Goal: Task Accomplishment & Management: Use online tool/utility

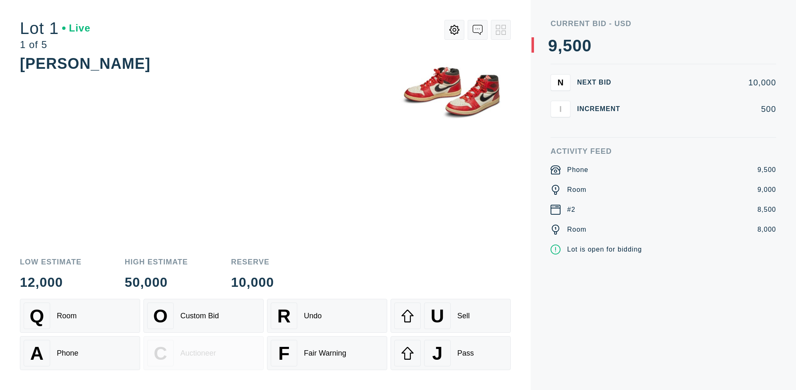
click at [204, 316] on div "Custom Bid" at bounding box center [199, 316] width 39 height 9
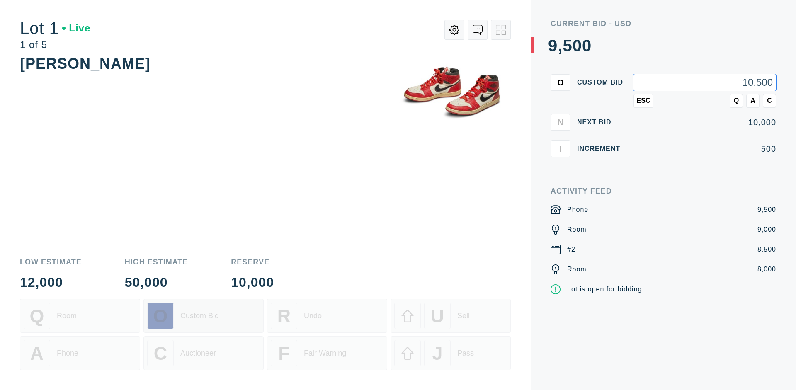
type input "10,500"
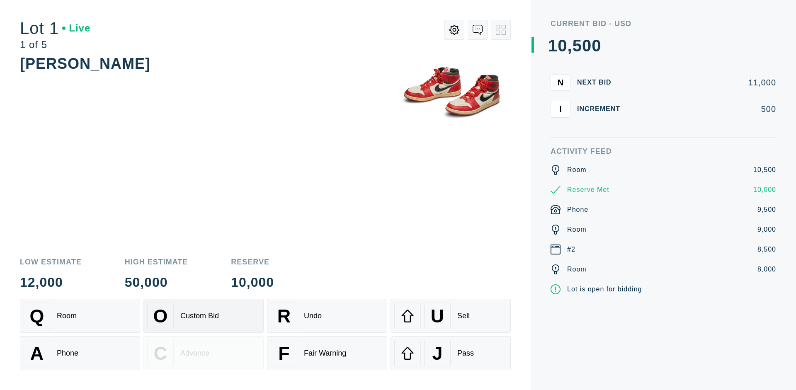
click at [204, 316] on div "Custom Bid" at bounding box center [199, 316] width 39 height 9
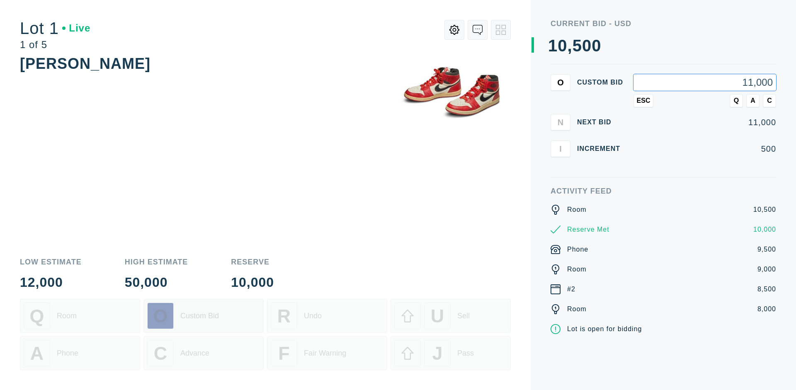
type input "11,000"
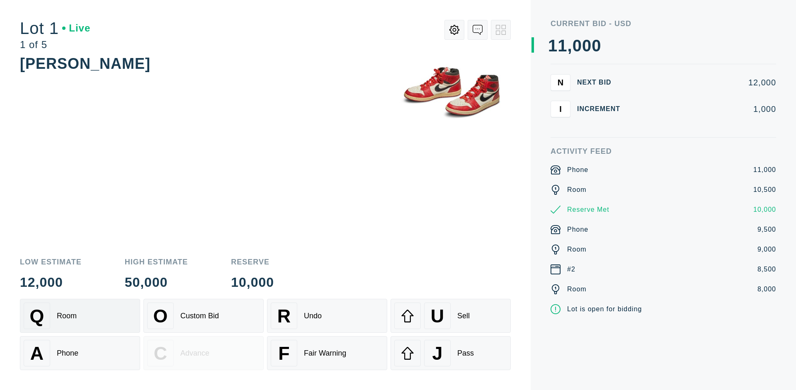
click at [80, 316] on div "Q Room" at bounding box center [80, 316] width 113 height 27
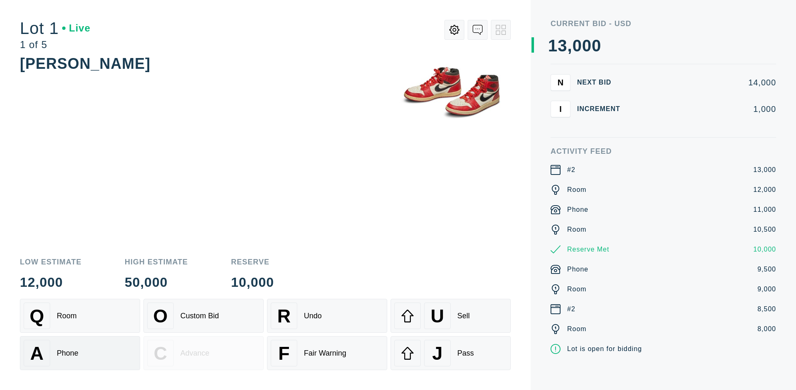
click at [80, 361] on div "A Phone" at bounding box center [80, 353] width 113 height 27
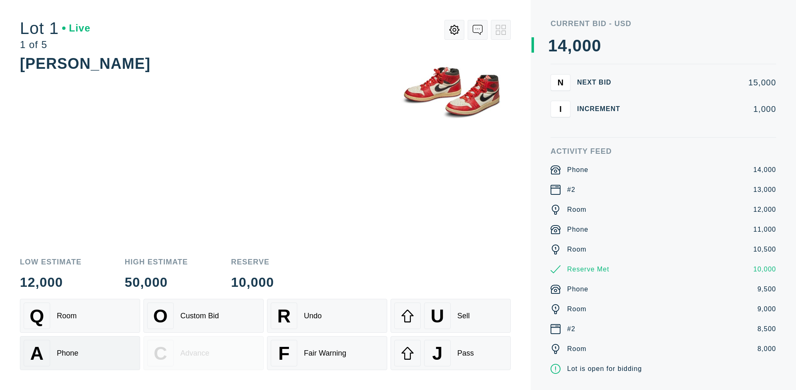
click at [80, 316] on div "Q Room" at bounding box center [80, 316] width 113 height 27
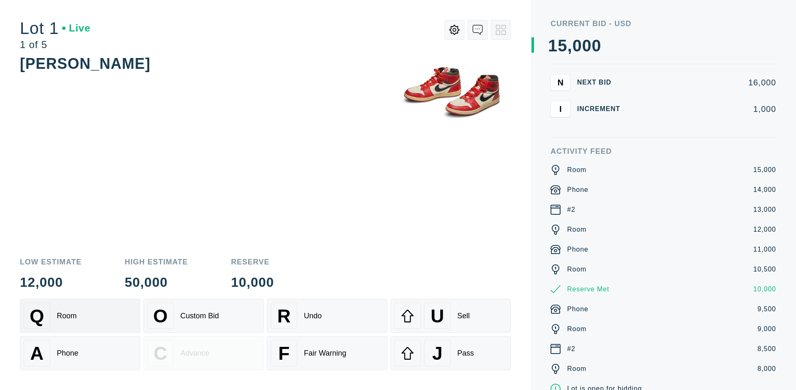
click at [327, 316] on div "R Undo" at bounding box center [327, 316] width 113 height 27
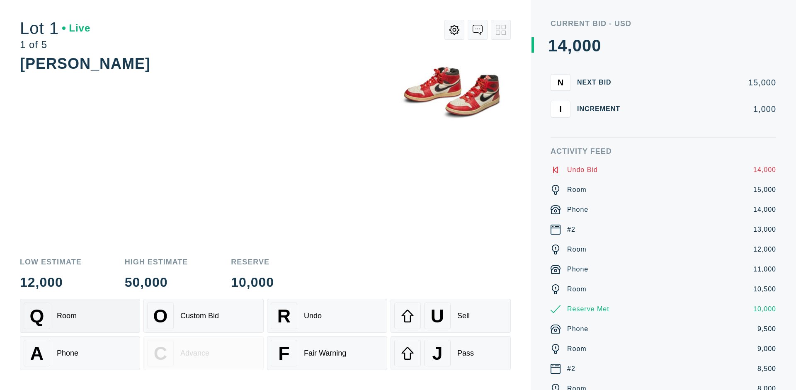
click at [80, 316] on div "Q Room" at bounding box center [80, 316] width 113 height 27
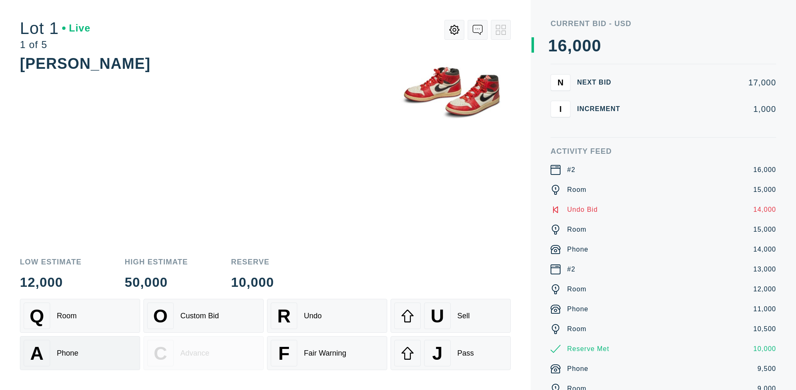
click at [80, 353] on div "A Phone" at bounding box center [80, 353] width 113 height 27
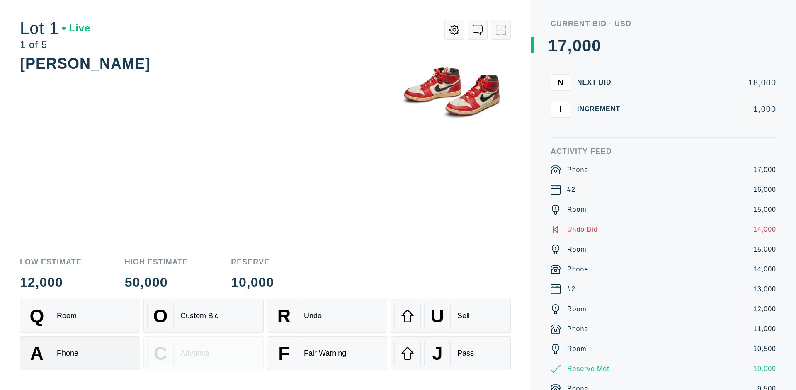
click at [80, 316] on div "Q Room" at bounding box center [80, 316] width 113 height 27
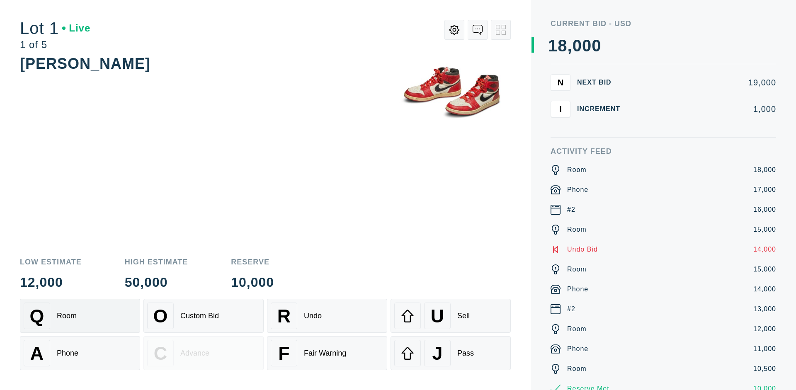
click at [327, 316] on div "R Undo" at bounding box center [327, 316] width 113 height 27
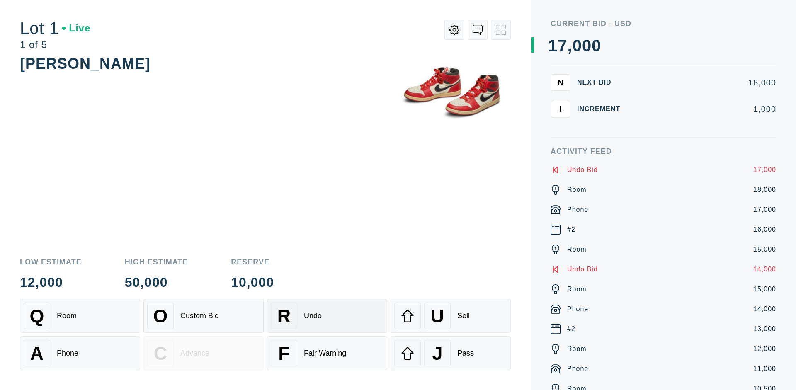
click at [451, 316] on div "U Sell" at bounding box center [450, 316] width 113 height 27
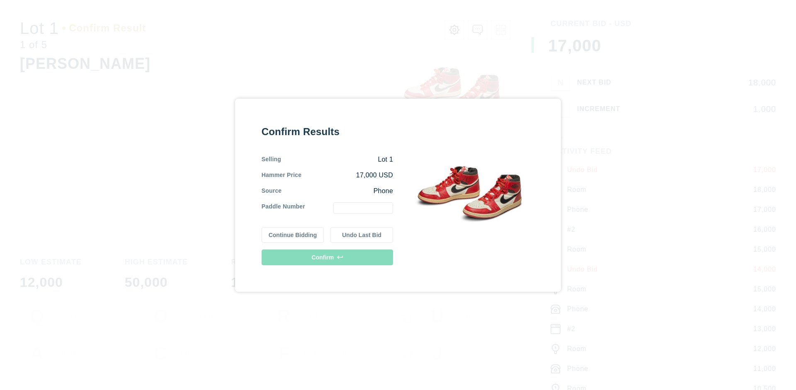
click at [293, 235] on button "Continue Bidding" at bounding box center [293, 235] width 63 height 16
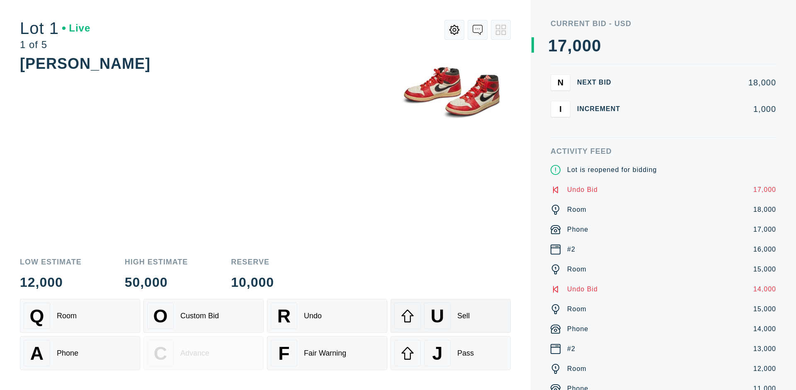
click at [451, 316] on div "U Sell" at bounding box center [450, 316] width 113 height 27
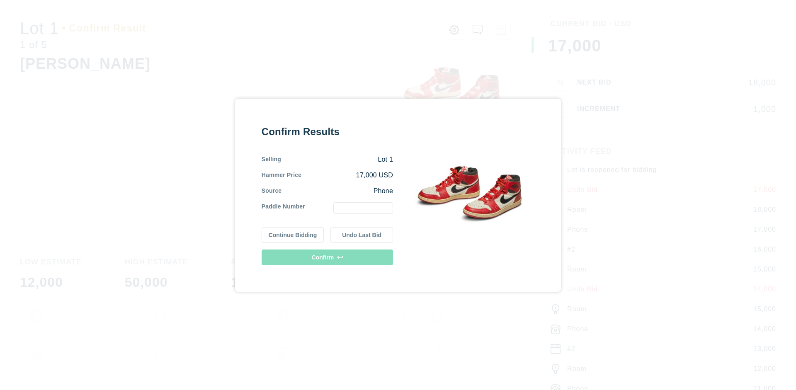
click at [362, 235] on button "Undo Last Bid" at bounding box center [361, 235] width 63 height 16
click at [293, 233] on button "Continue Bidding" at bounding box center [293, 235] width 63 height 16
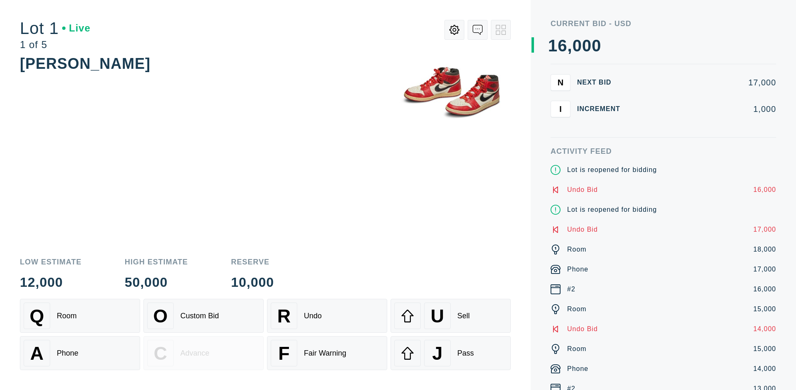
click at [451, 353] on div "J Pass" at bounding box center [450, 353] width 113 height 27
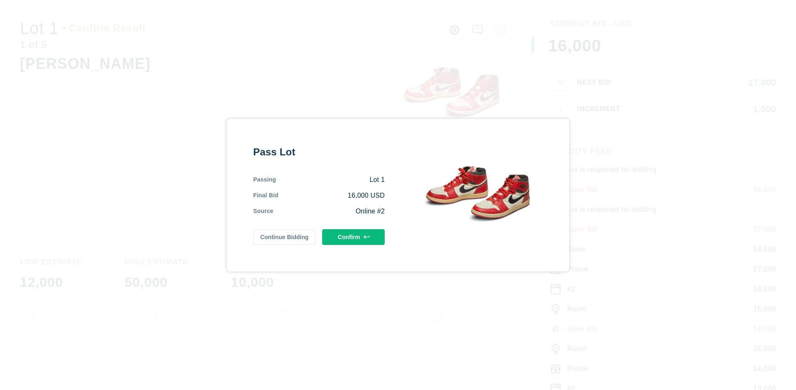
click at [354, 237] on button "Confirm" at bounding box center [353, 237] width 63 height 16
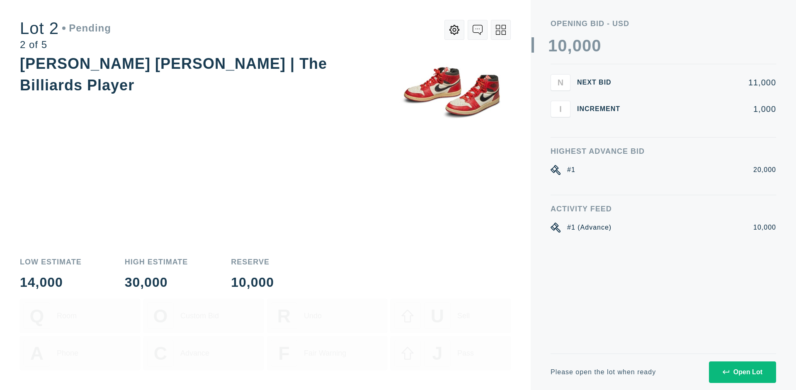
click at [742, 372] on div "Open Lot" at bounding box center [743, 372] width 40 height 7
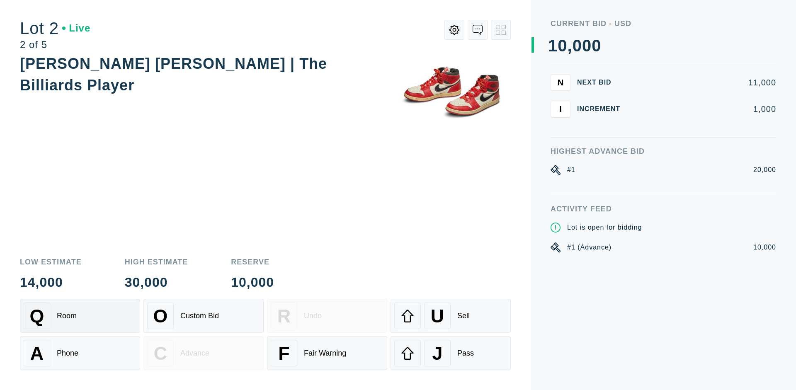
click at [80, 316] on div "Q Room" at bounding box center [80, 316] width 113 height 27
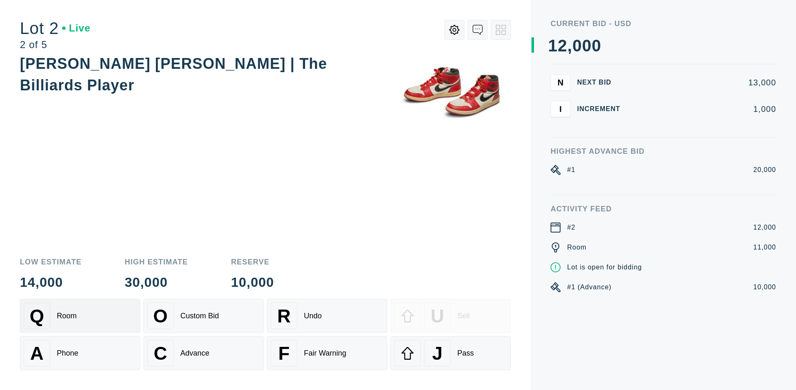
click at [204, 353] on div "Advance" at bounding box center [194, 353] width 29 height 9
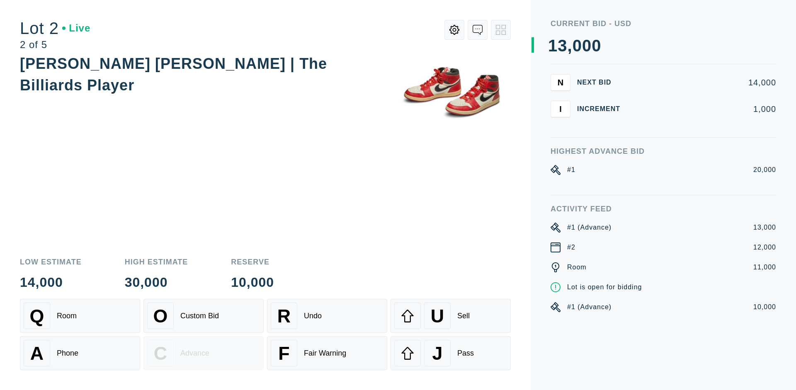
click at [451, 316] on div "U Sell" at bounding box center [450, 316] width 113 height 27
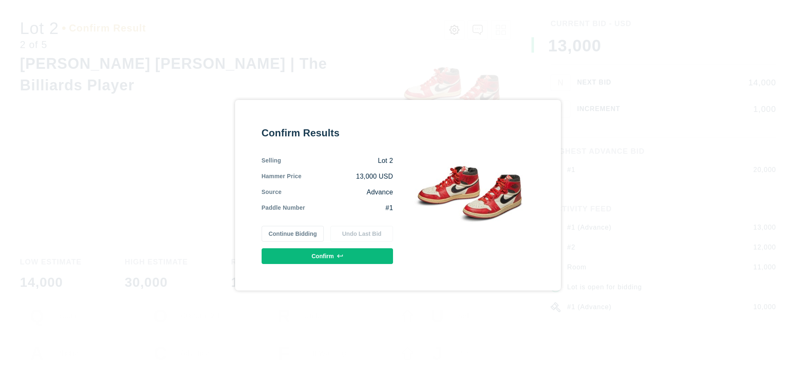
click at [327, 256] on button "Confirm" at bounding box center [327, 256] width 131 height 16
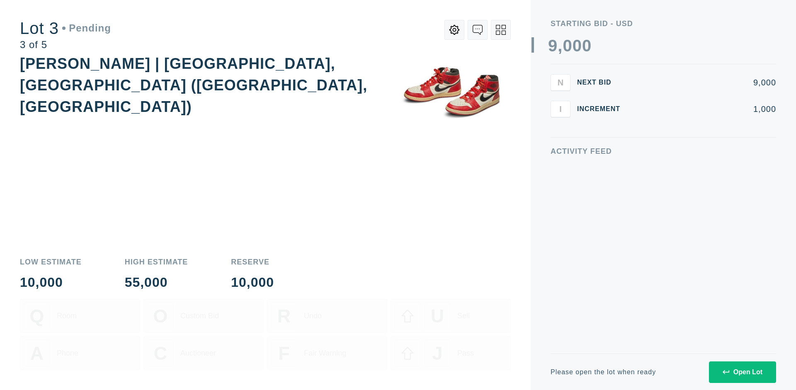
click at [742, 372] on div "Open Lot" at bounding box center [743, 372] width 40 height 7
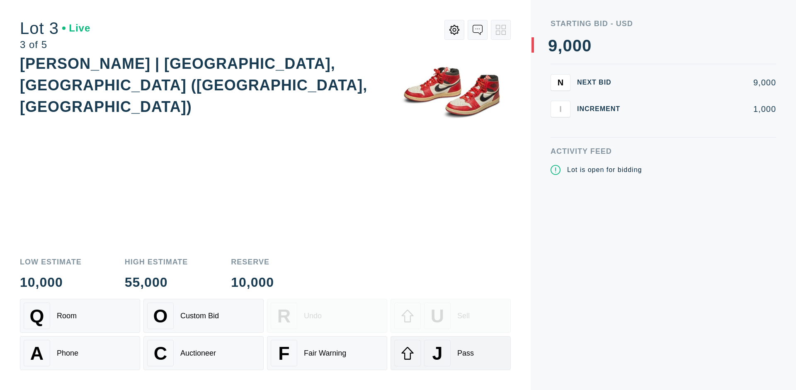
click at [451, 353] on div "J Pass" at bounding box center [450, 353] width 113 height 27
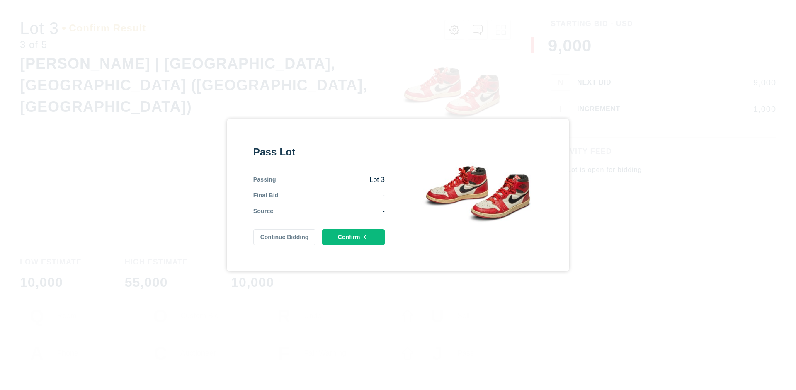
click at [354, 237] on button "Confirm" at bounding box center [353, 237] width 63 height 16
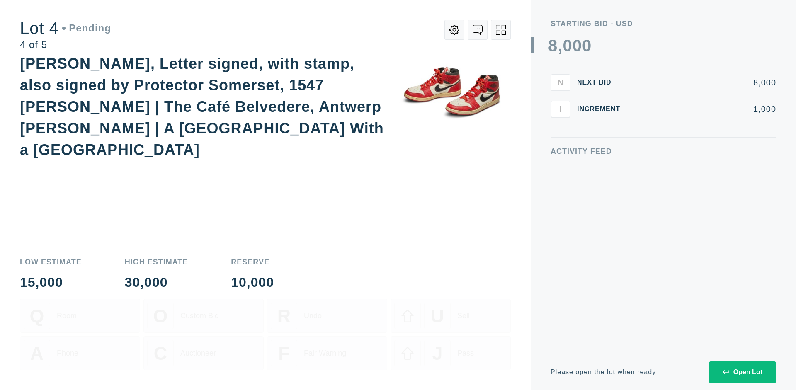
click at [742, 372] on div "Open Lot" at bounding box center [743, 372] width 40 height 7
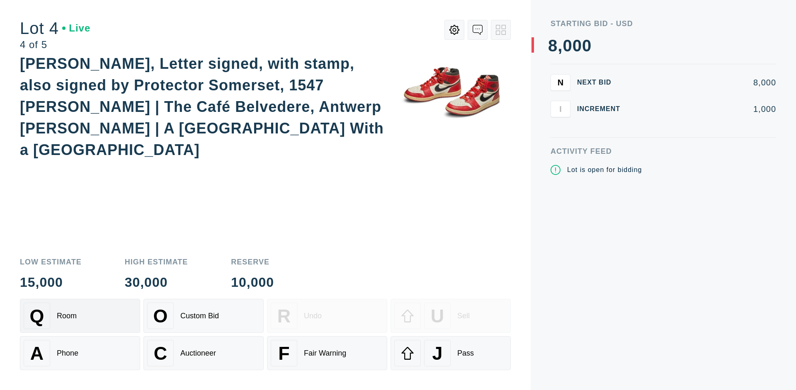
click at [80, 316] on div "Q Room" at bounding box center [80, 316] width 113 height 27
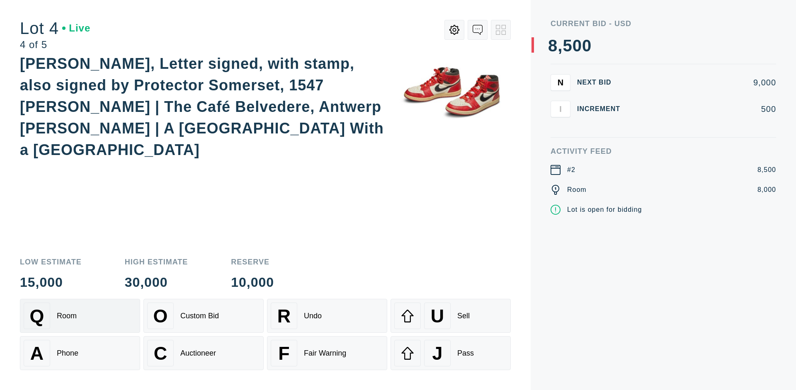
click at [204, 353] on div "Auctioneer" at bounding box center [198, 353] width 36 height 9
click at [451, 353] on div "J Pass" at bounding box center [450, 353] width 113 height 27
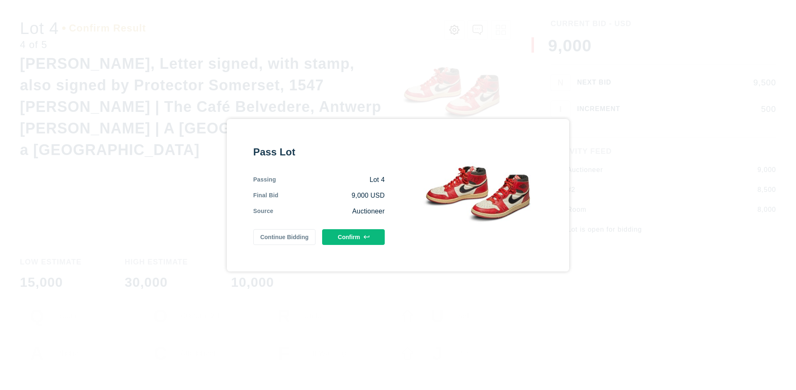
click at [354, 237] on button "Confirm" at bounding box center [353, 237] width 63 height 16
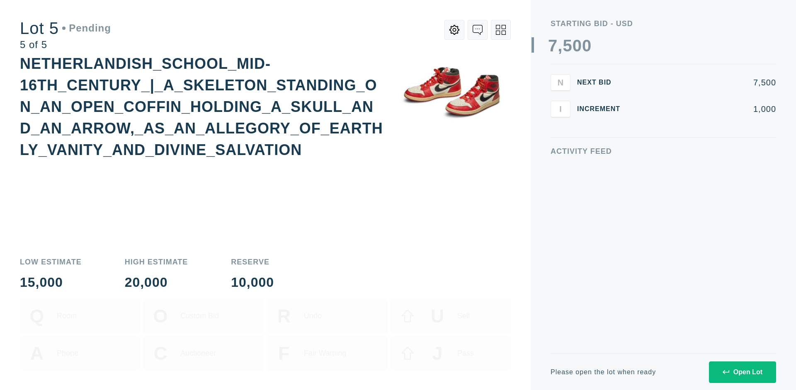
click at [742, 372] on div "Open Lot" at bounding box center [743, 372] width 40 height 7
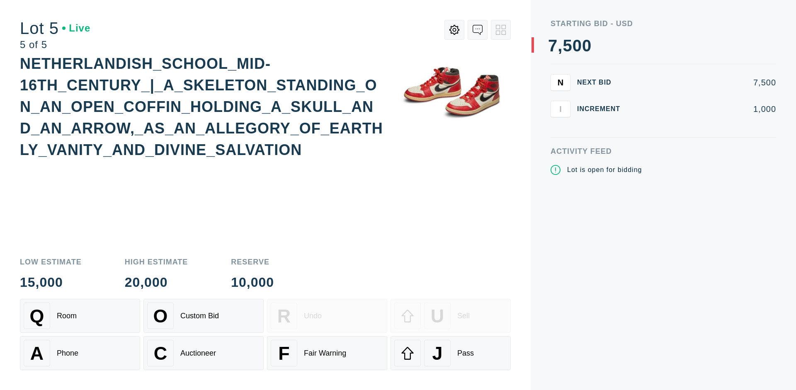
click at [80, 316] on div "Q Room" at bounding box center [80, 316] width 113 height 27
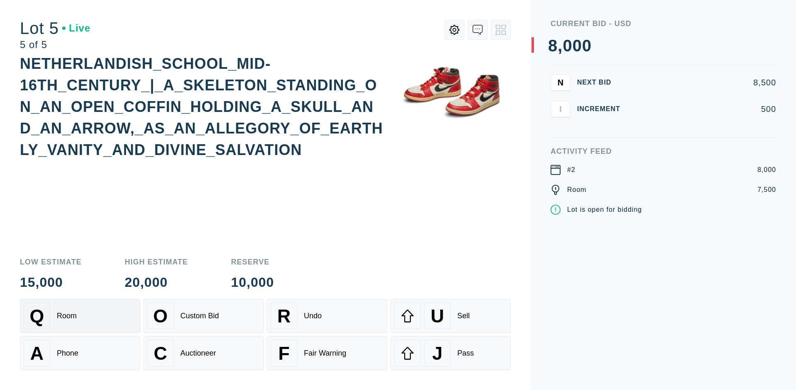
click at [80, 316] on div "Q Room" at bounding box center [80, 316] width 113 height 27
click at [451, 316] on div "U Sell" at bounding box center [450, 316] width 113 height 27
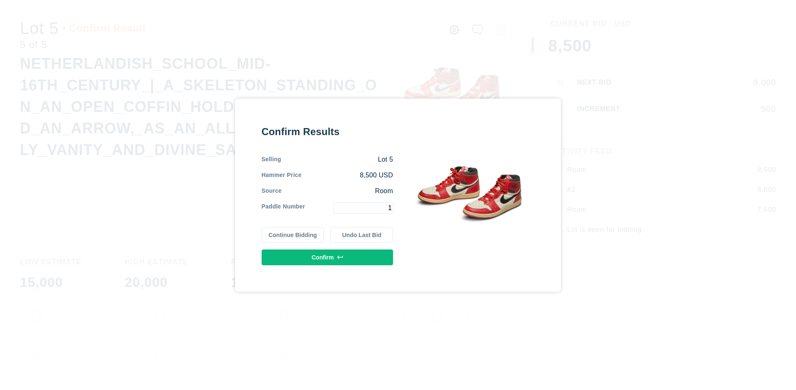
type input "1"
click at [327, 257] on button "Confirm" at bounding box center [327, 258] width 131 height 16
